Goal: Task Accomplishment & Management: Complete application form

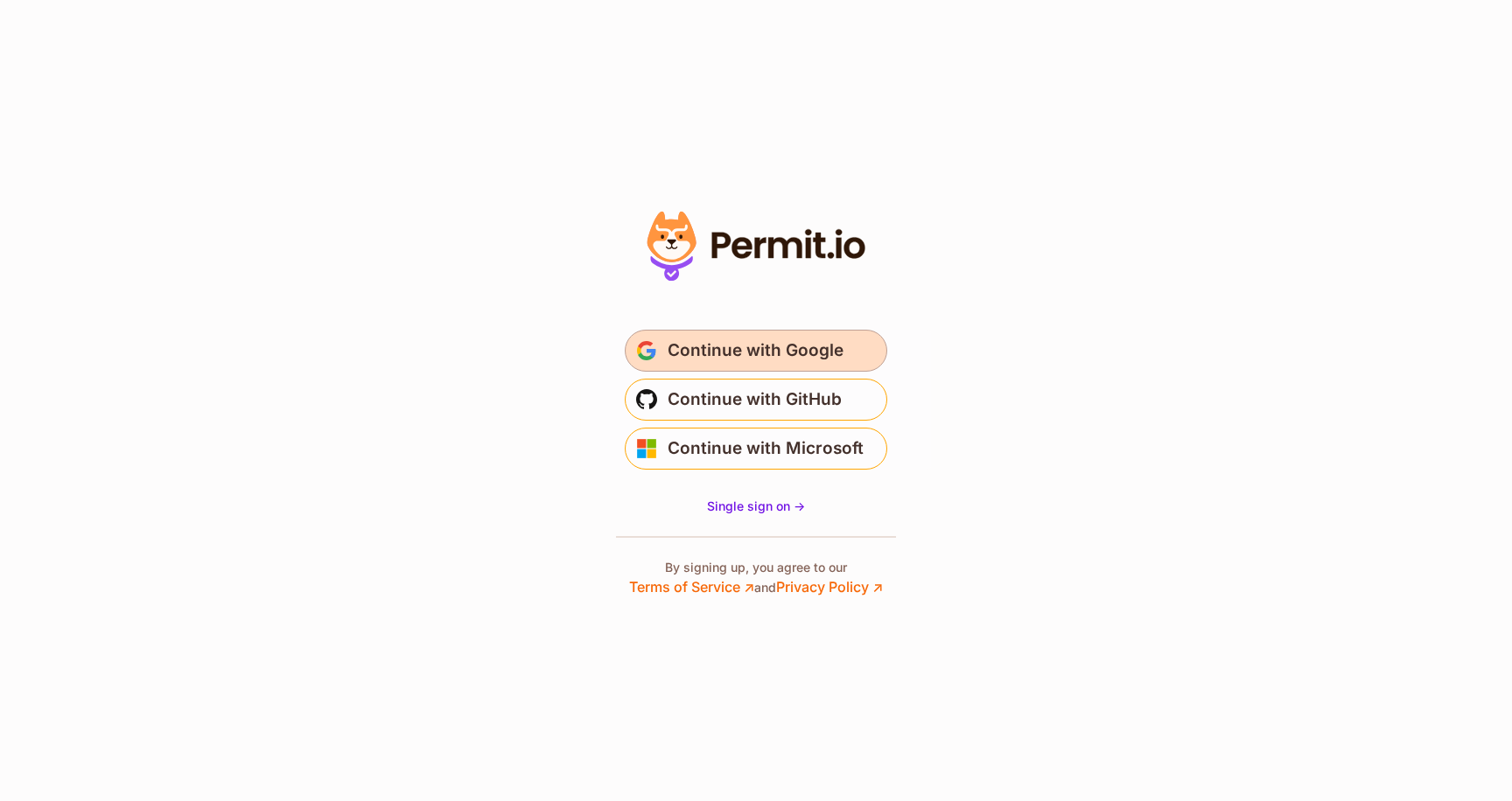
click at [700, 368] on button "Continue with Google" at bounding box center [756, 351] width 263 height 42
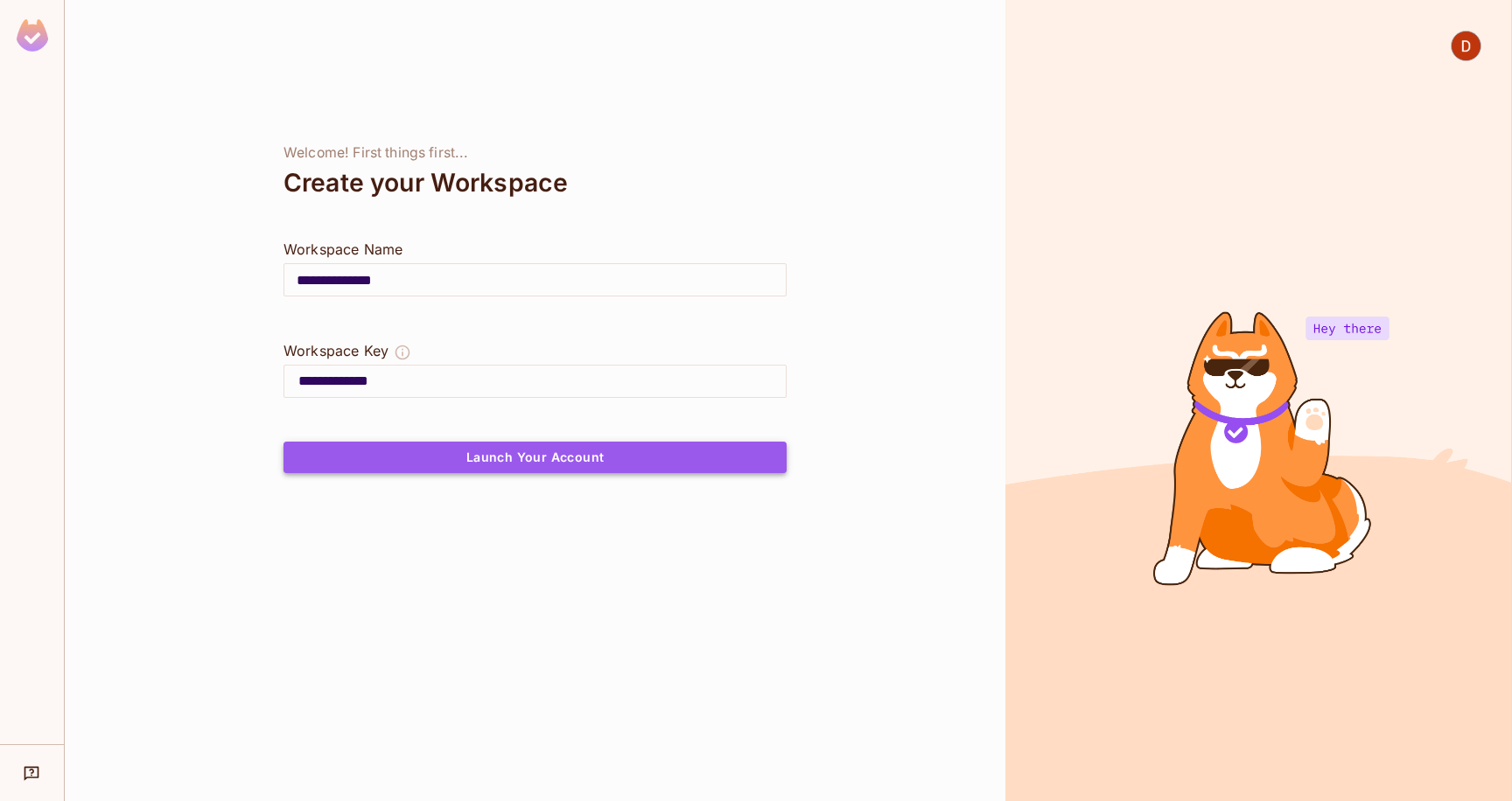
click at [542, 452] on button "Launch Your Account" at bounding box center [536, 457] width 503 height 31
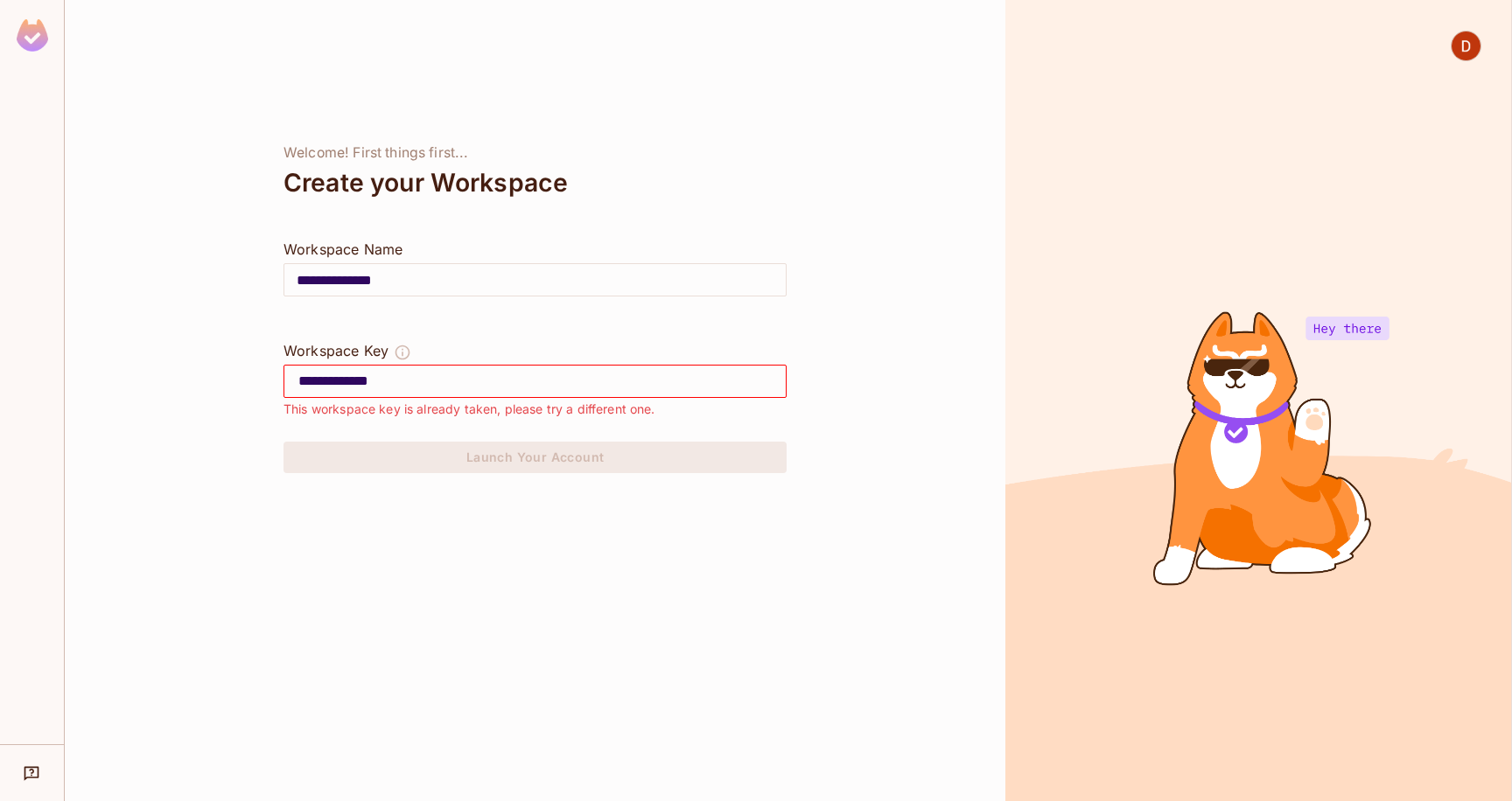
click at [779, 729] on div "**********" at bounding box center [535, 400] width 941 height 801
